Goal: Task Accomplishment & Management: Manage account settings

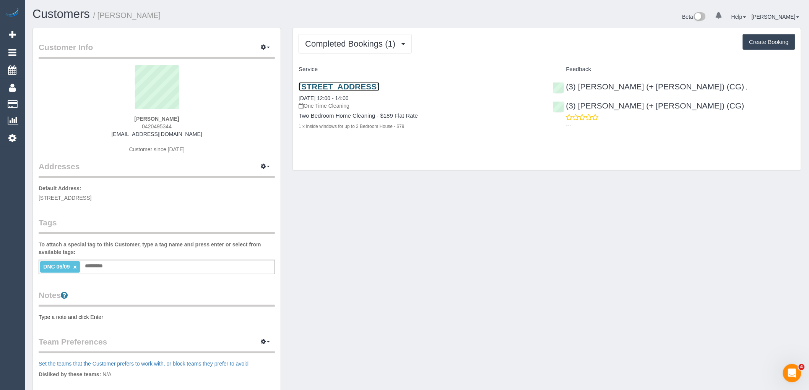
click at [379, 84] on link "121 Rosslyn Street, 515, West Melbourne, VIC 3003" at bounding box center [339, 86] width 81 height 9
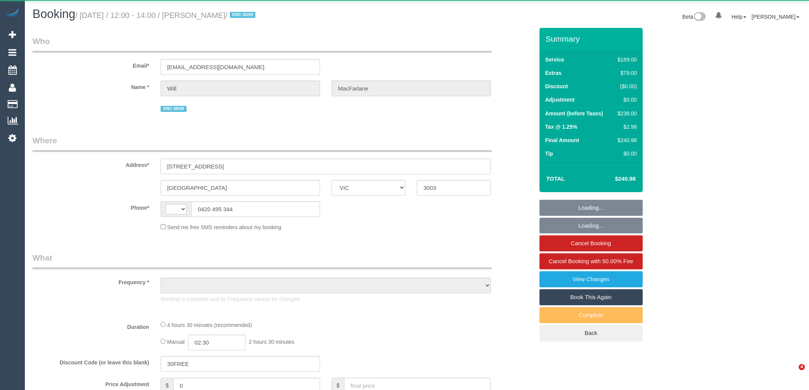
select select "VIC"
select select "string:AU"
select select "object:592"
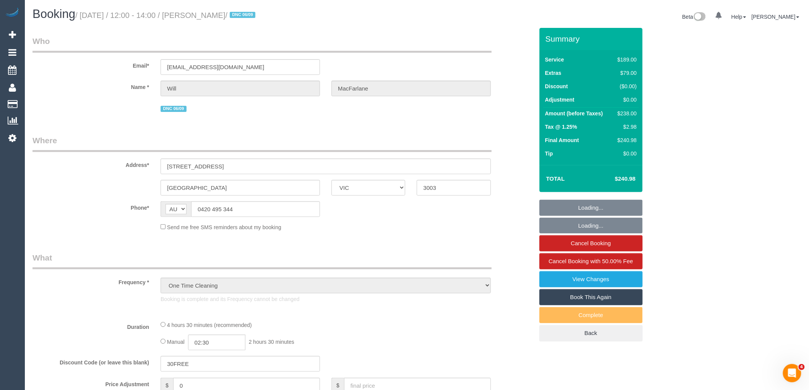
select select "string:stripe-pm_1S327S2GScqysDRVMe5FAatk"
select select "number:28"
select select "number:14"
select select "number:20"
select select "number:24"
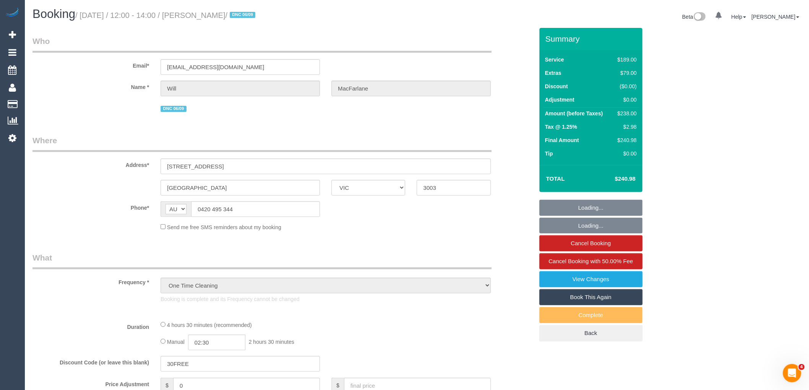
select select "number:13"
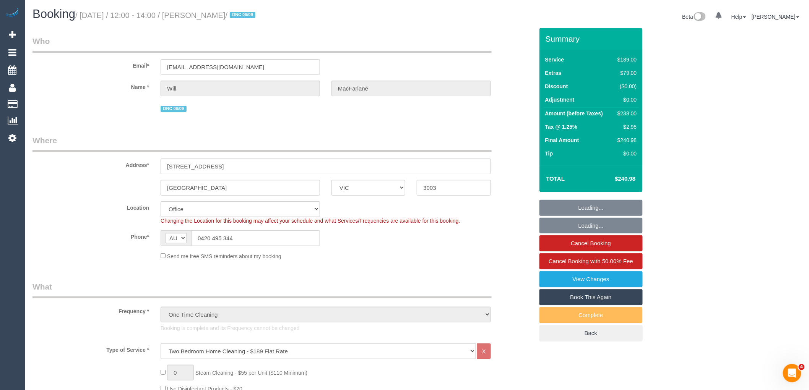
select select "object:2136"
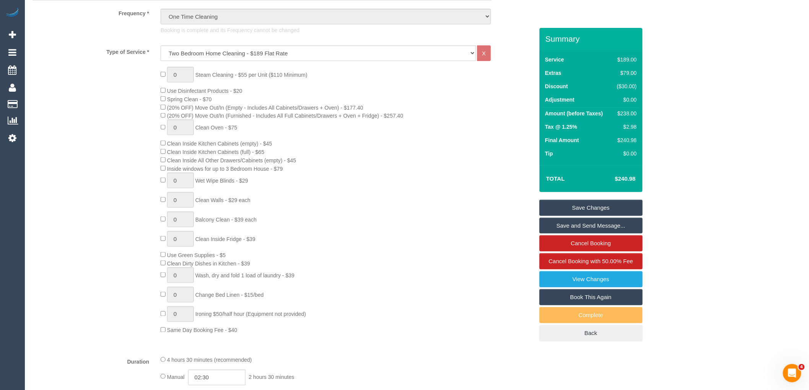
scroll to position [297, 0]
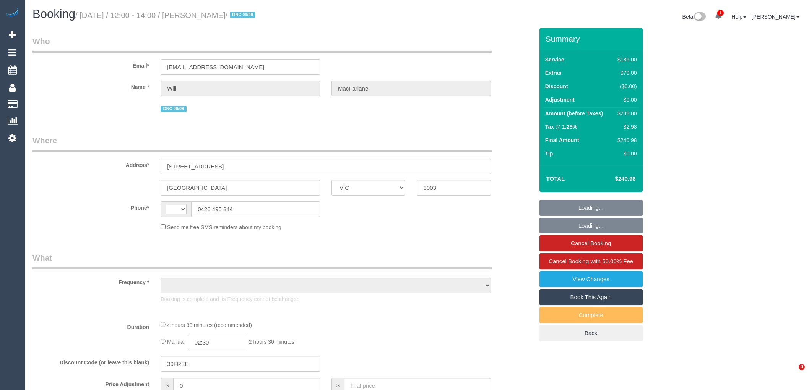
select select "VIC"
select select "number:28"
select select "number:14"
select select "number:20"
select select "number:24"
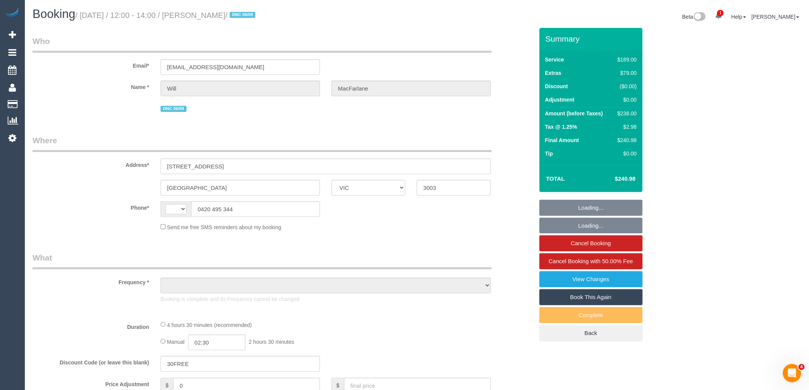
select select "number:13"
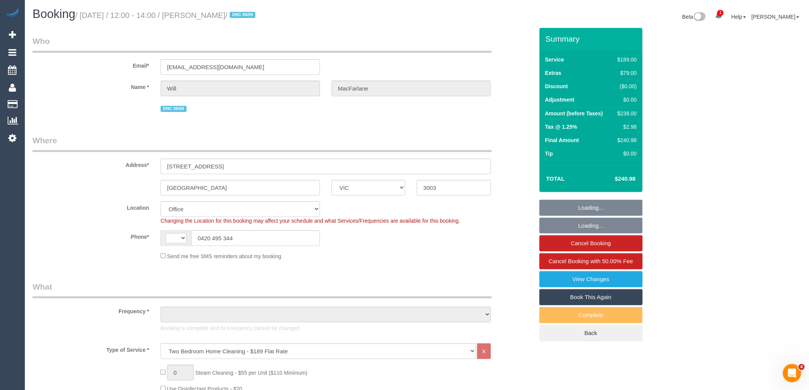
select select "string:AU"
select select "object:845"
select select "string:stripe-pm_1S327S2GScqysDRVMe5FAatk"
select select "object:2145"
